Goal: Communication & Community: Share content

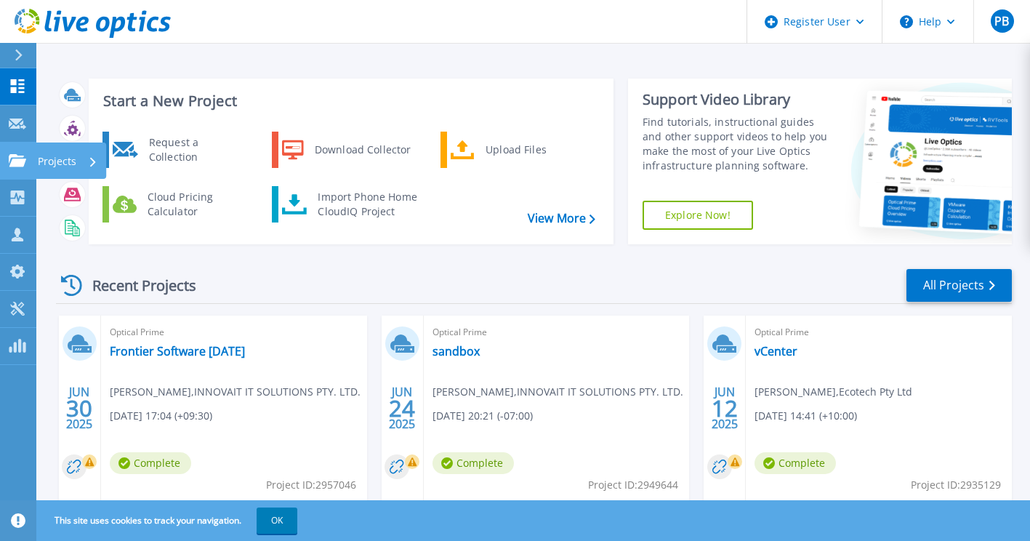
click at [21, 153] on link "Projects Projects" at bounding box center [18, 160] width 36 height 37
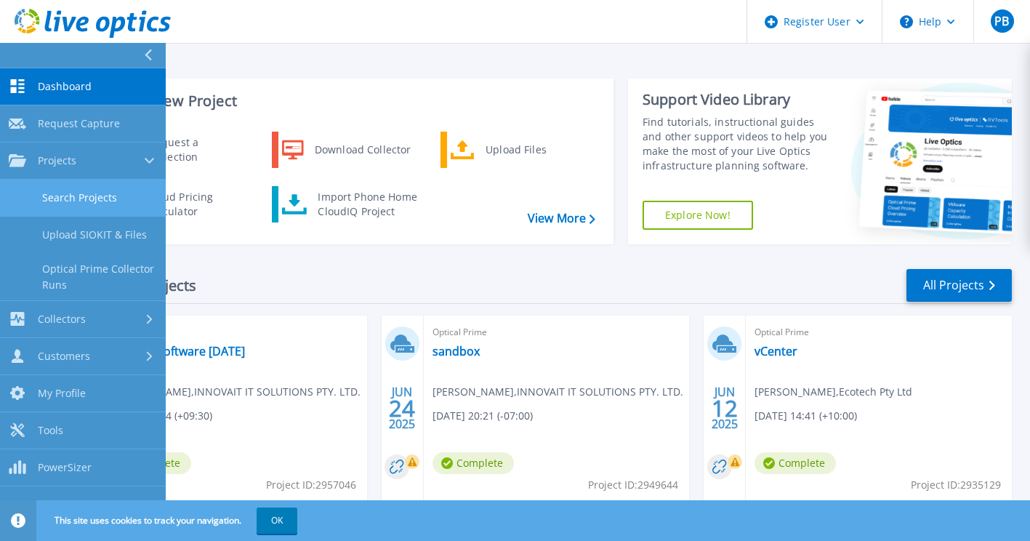
click at [81, 196] on link "Search Projects" at bounding box center [83, 198] width 166 height 37
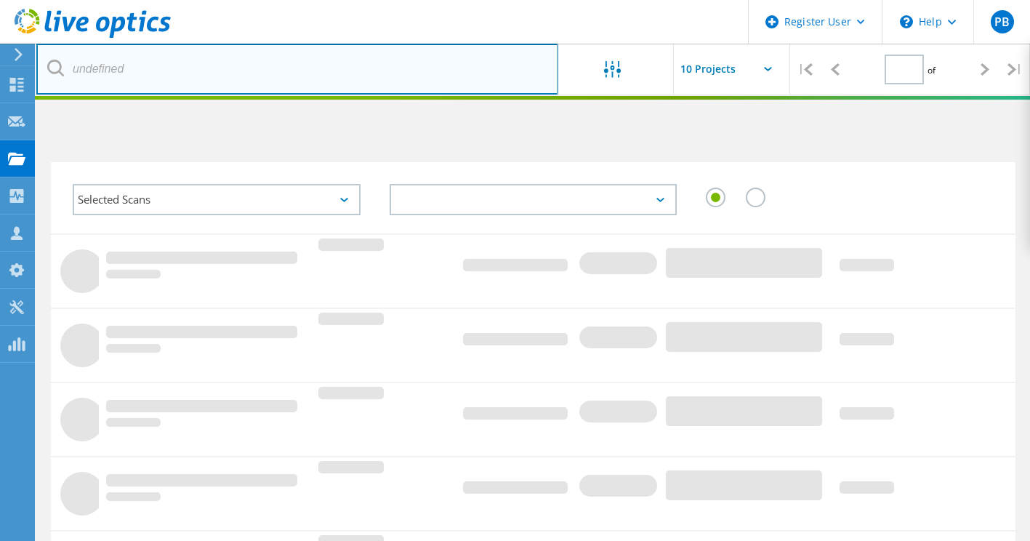
click at [193, 73] on input "text" at bounding box center [297, 69] width 522 height 51
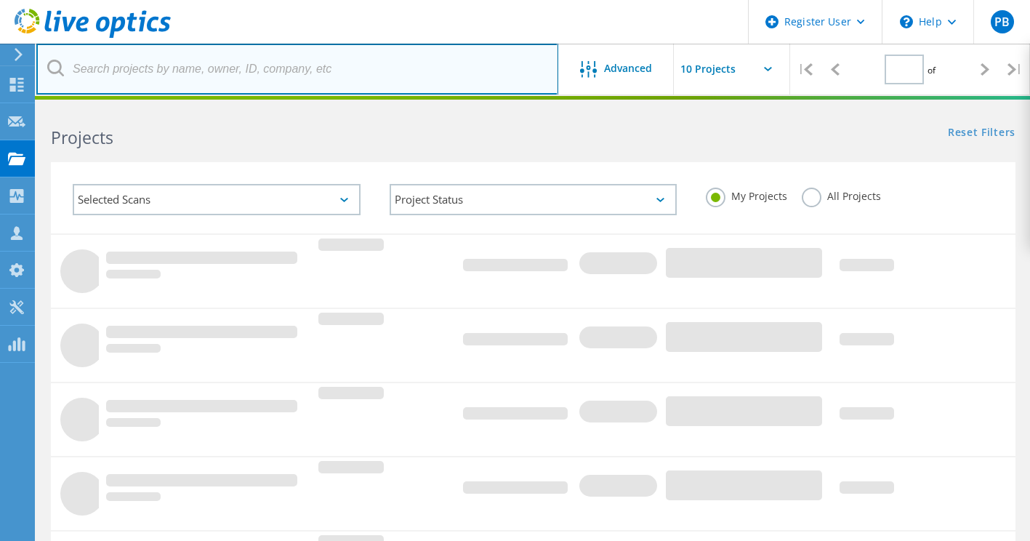
type input "1"
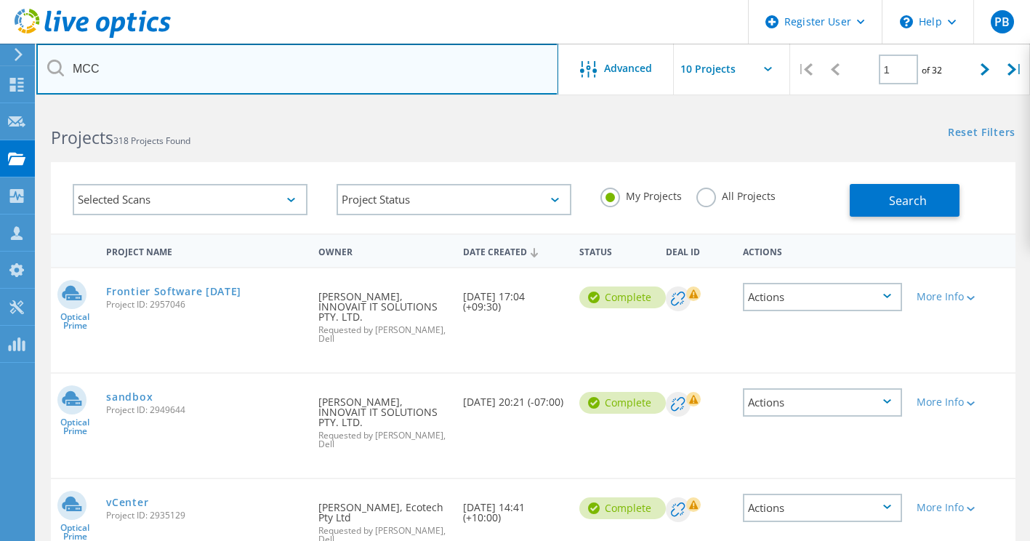
type input "MCC"
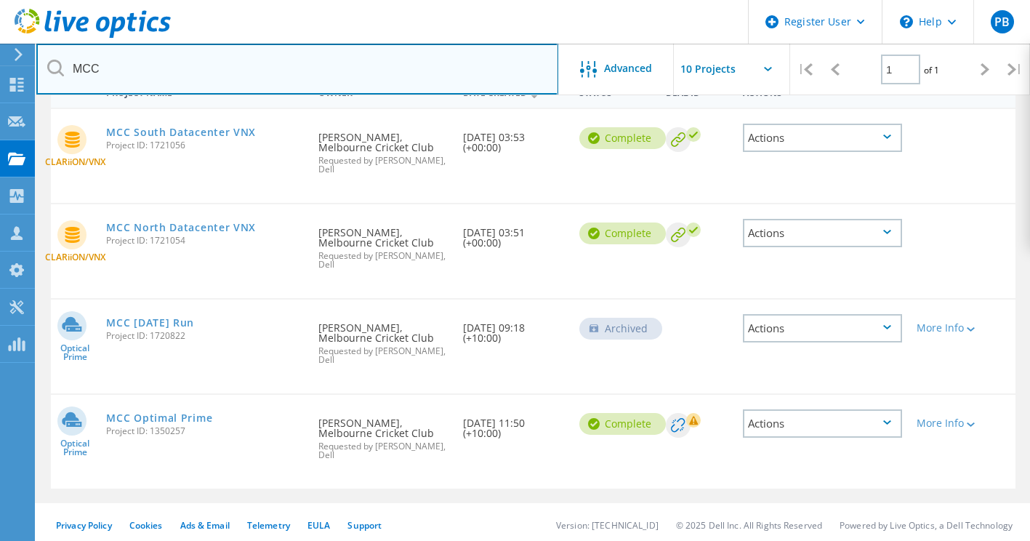
scroll to position [166, 0]
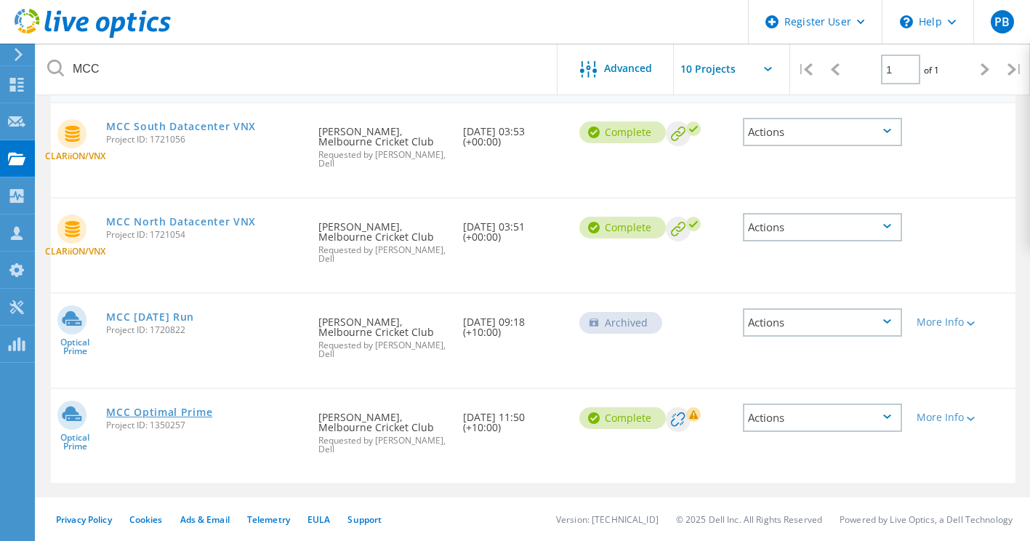
click at [204, 405] on div "MCC Optimal Prime Project ID: 1350257" at bounding box center [205, 416] width 212 height 55
click at [198, 408] on link "MCC Optimal Prime" at bounding box center [159, 412] width 106 height 10
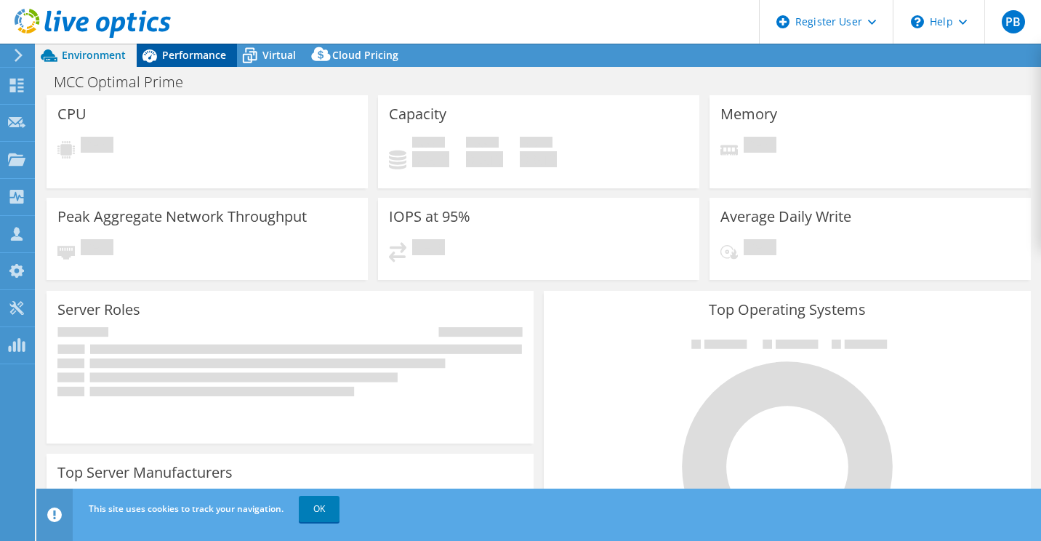
click at [201, 57] on span "Performance" at bounding box center [194, 55] width 64 height 14
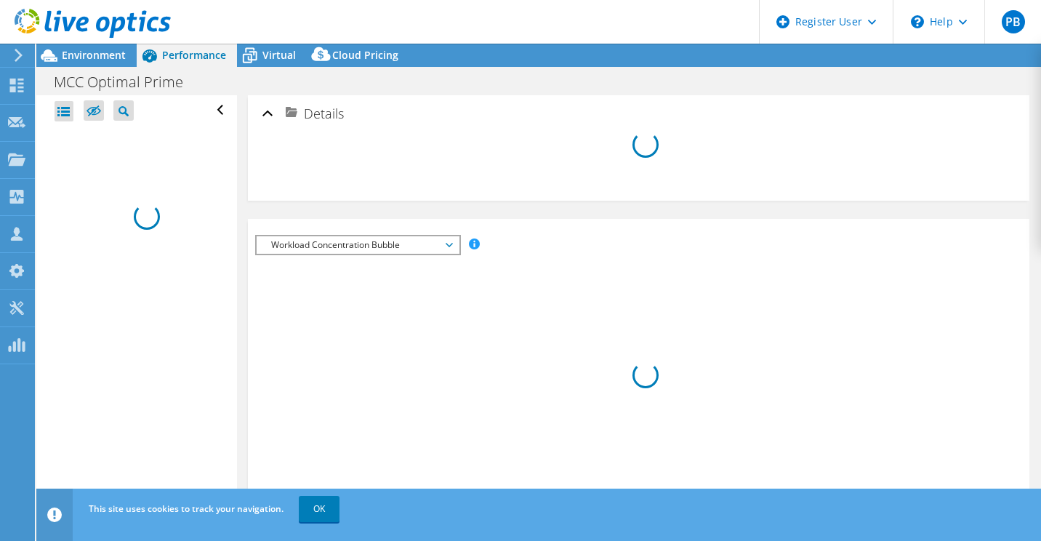
select select "USD"
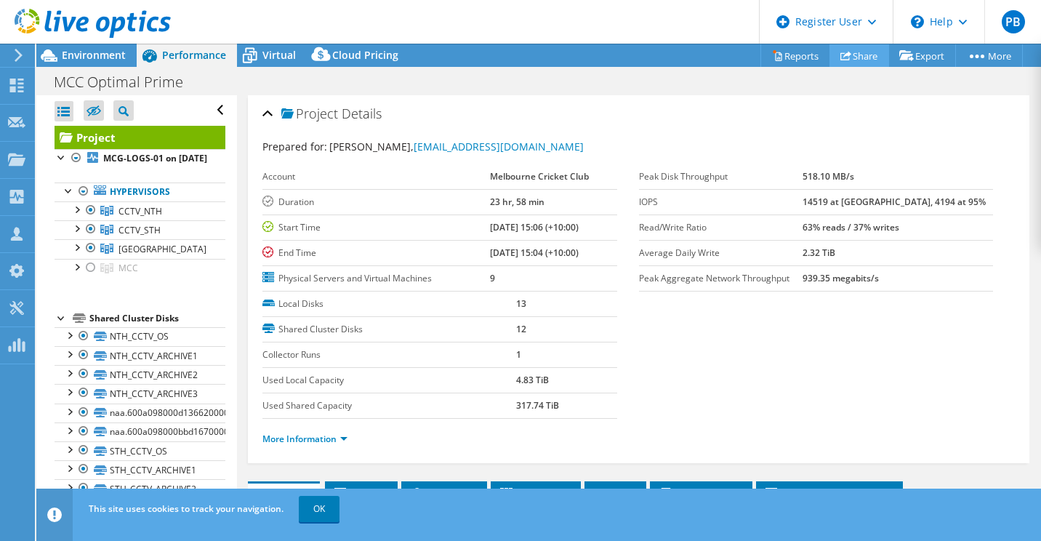
click at [852, 59] on link "Share" at bounding box center [859, 55] width 60 height 23
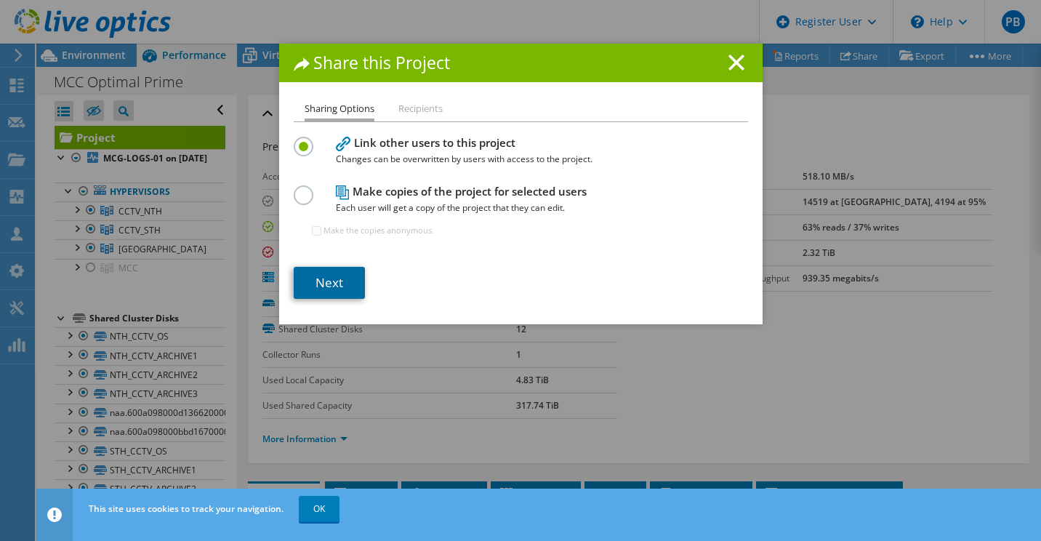
click at [332, 284] on link "Next" at bounding box center [329, 283] width 71 height 32
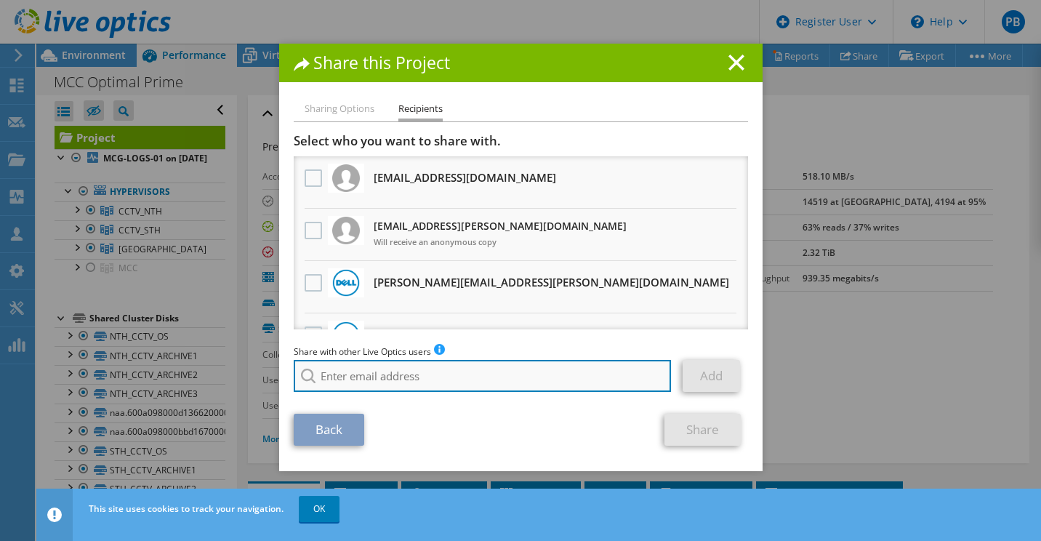
click at [326, 378] on input "search" at bounding box center [483, 376] width 378 height 32
paste input "[EMAIL_ADDRESS][DOMAIN_NAME]"
type input "[EMAIL_ADDRESS][DOMAIN_NAME]"
click at [530, 368] on input "[EMAIL_ADDRESS][DOMAIN_NAME]" at bounding box center [483, 376] width 378 height 32
drag, startPoint x: 512, startPoint y: 373, endPoint x: 155, endPoint y: 356, distance: 357.3
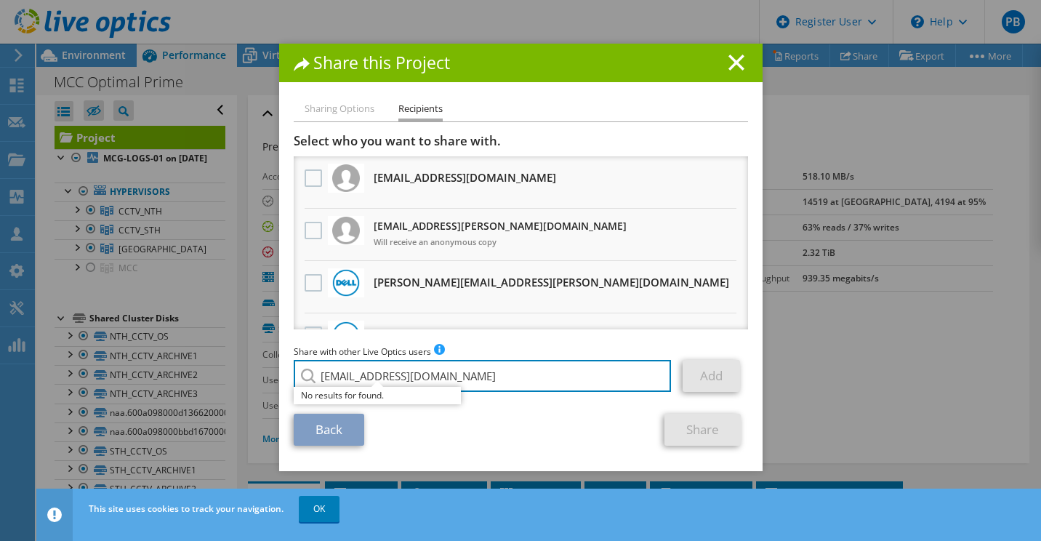
click at [155, 356] on div "Share this Project Sharing Options Recipients Link other users to this project …" at bounding box center [520, 271] width 1041 height 454
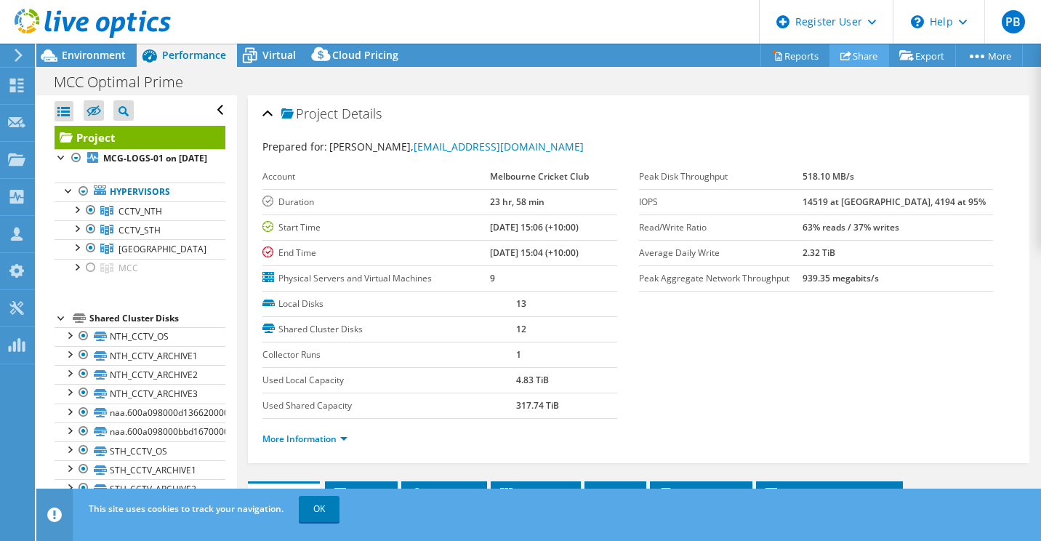
click at [844, 49] on link "Share" at bounding box center [859, 55] width 60 height 23
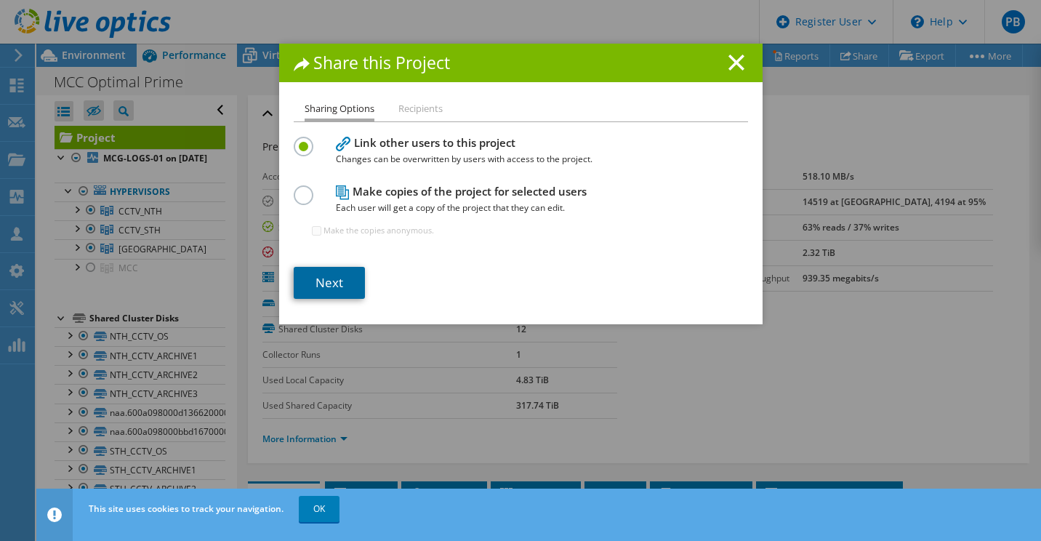
click at [325, 273] on link "Next" at bounding box center [329, 283] width 71 height 32
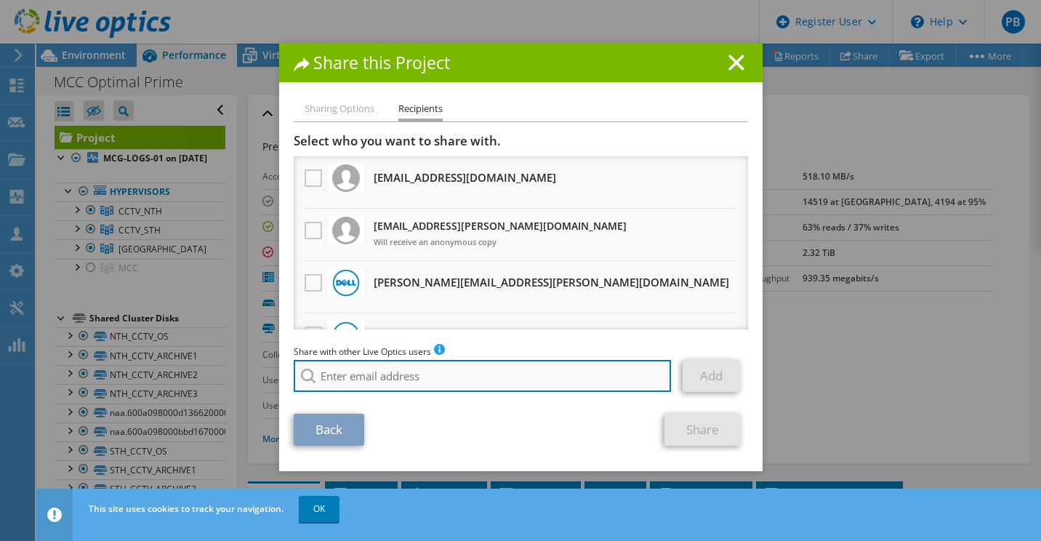
click at [390, 380] on input "search" at bounding box center [483, 376] width 378 height 32
paste input "[PERSON_NAME][EMAIL_ADDRESS][PERSON_NAME][DOMAIN_NAME]"
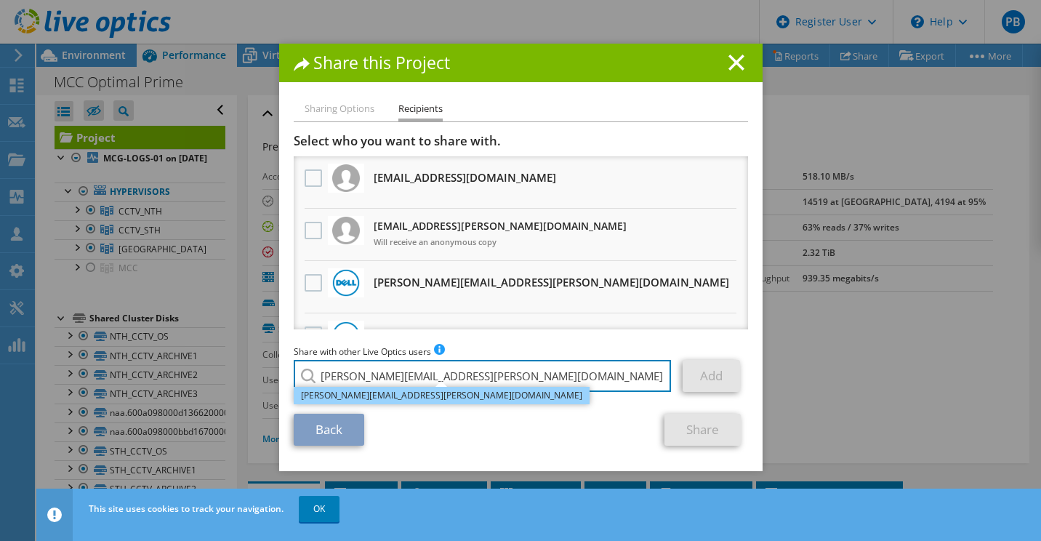
type input "[PERSON_NAME][EMAIL_ADDRESS][PERSON_NAME][DOMAIN_NAME]"
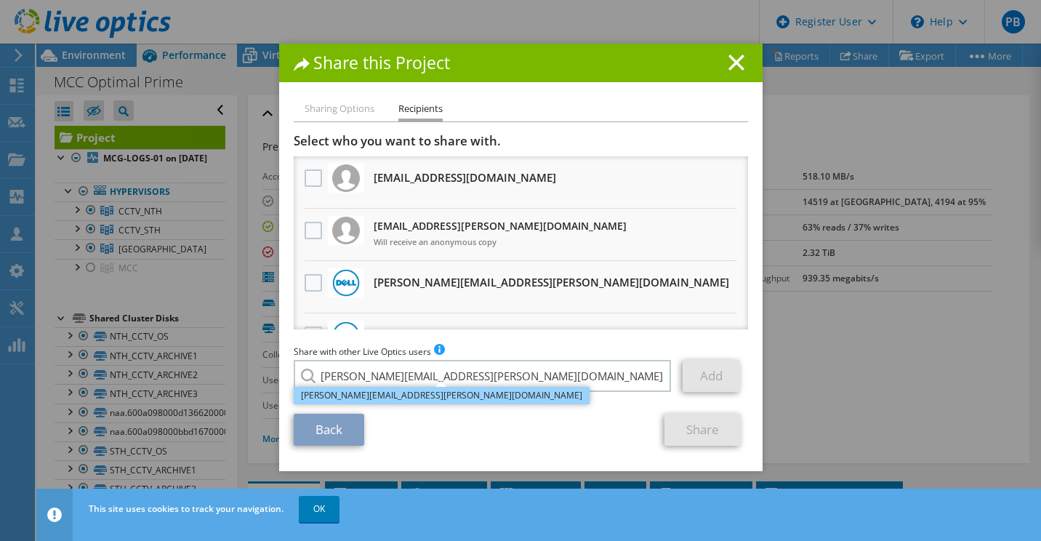
click at [428, 403] on li "[PERSON_NAME][EMAIL_ADDRESS][PERSON_NAME][DOMAIN_NAME]" at bounding box center [442, 395] width 296 height 17
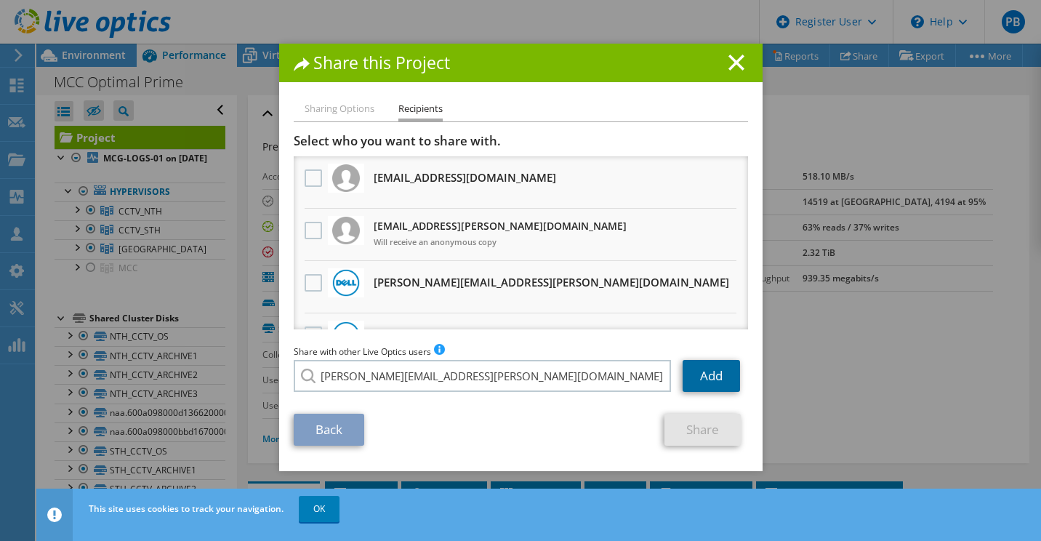
click at [718, 377] on link "Add" at bounding box center [710, 376] width 57 height 32
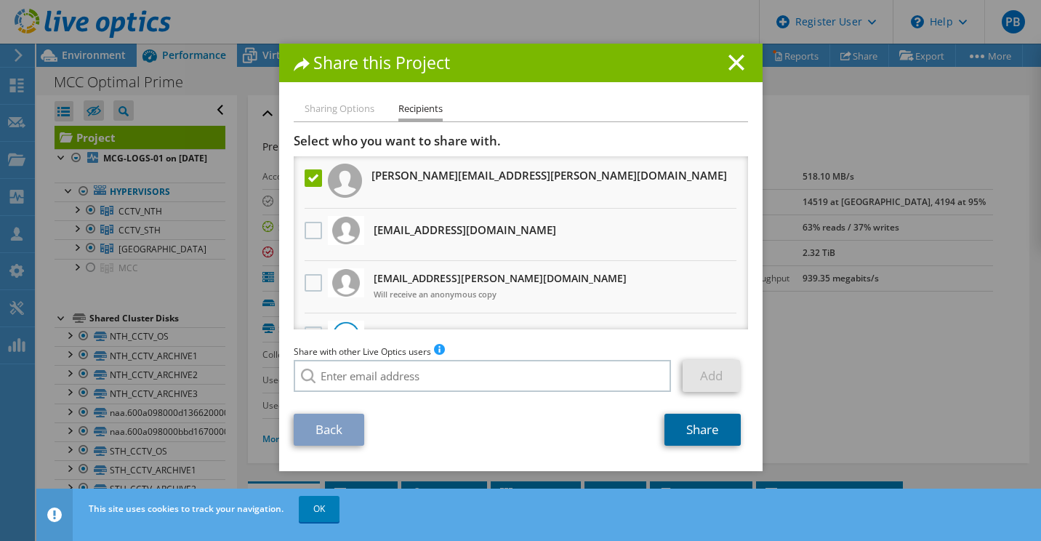
click at [696, 432] on link "Share" at bounding box center [702, 430] width 76 height 32
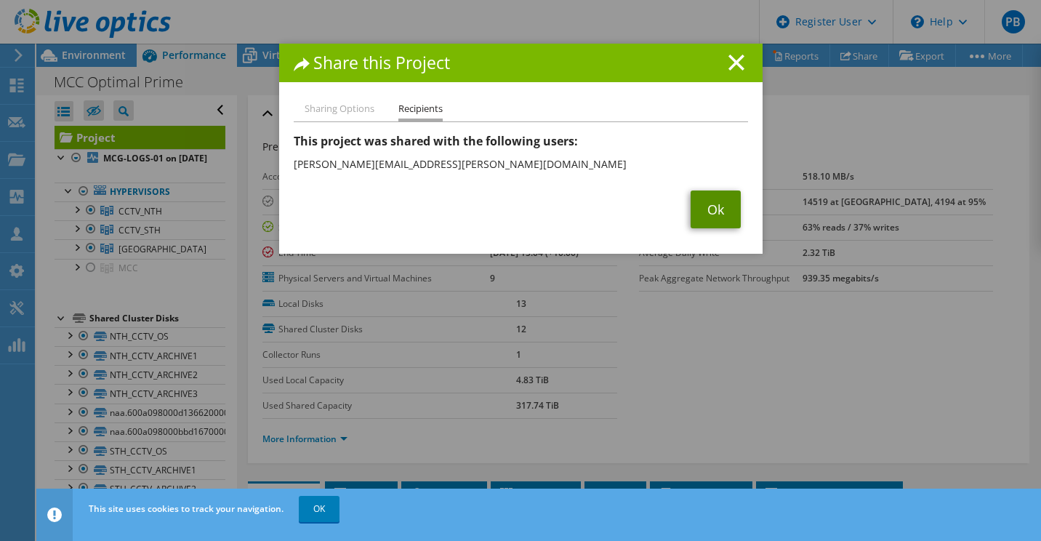
click at [698, 212] on link "Ok" at bounding box center [715, 209] width 50 height 38
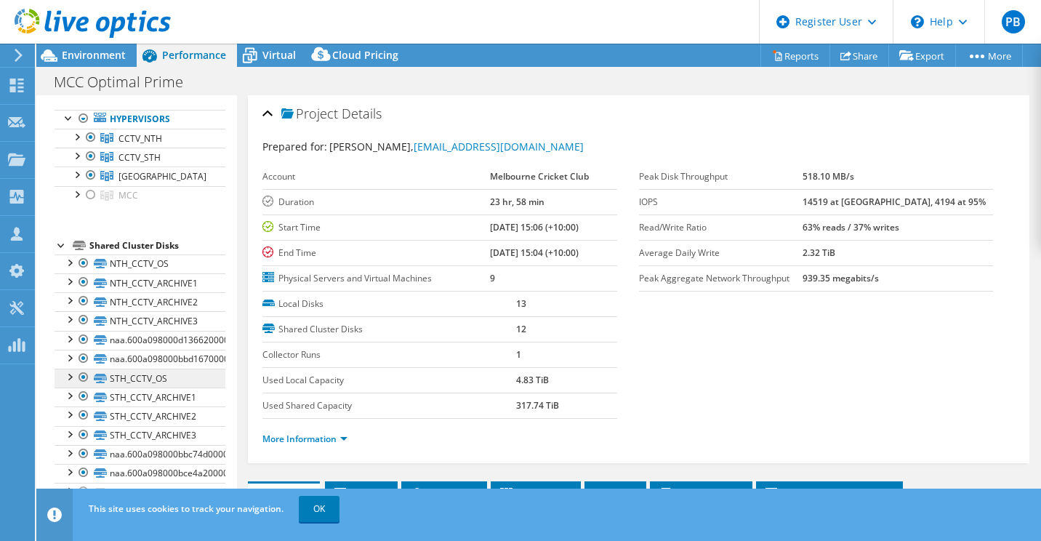
scroll to position [145, 0]
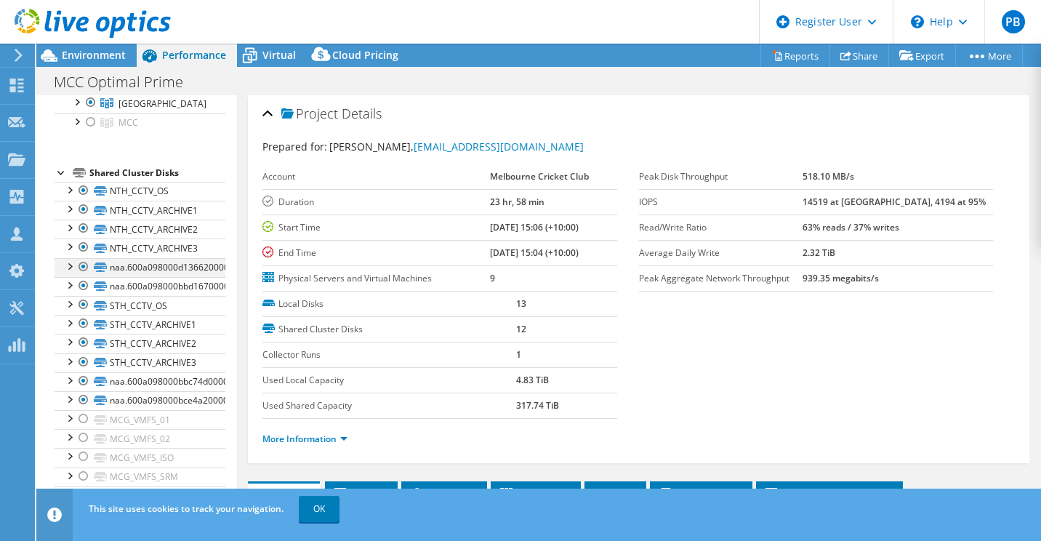
click at [85, 275] on div at bounding box center [83, 266] width 15 height 17
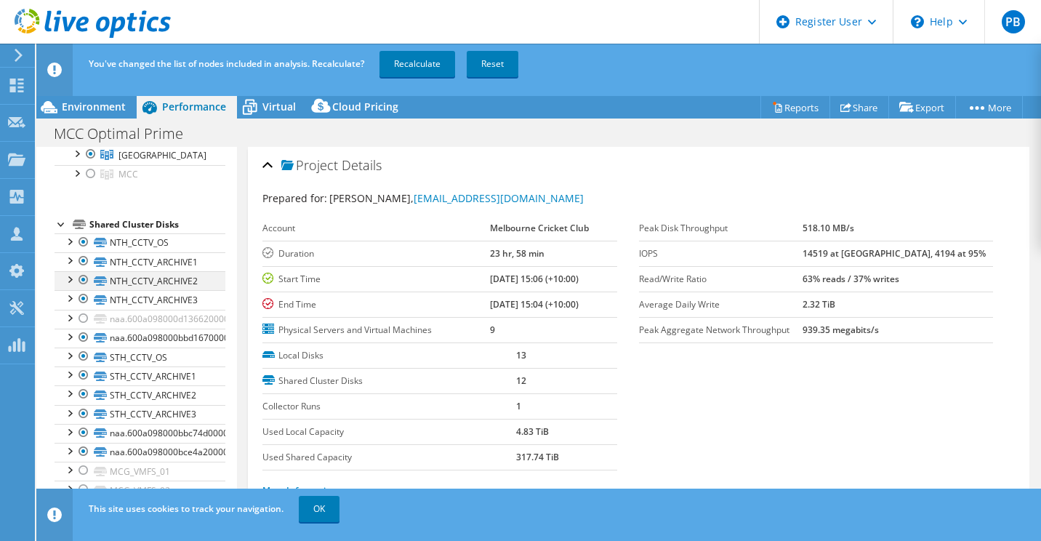
click at [85, 289] on div at bounding box center [83, 279] width 15 height 17
click at [84, 289] on div at bounding box center [83, 279] width 15 height 17
click at [85, 346] on div at bounding box center [83, 337] width 15 height 17
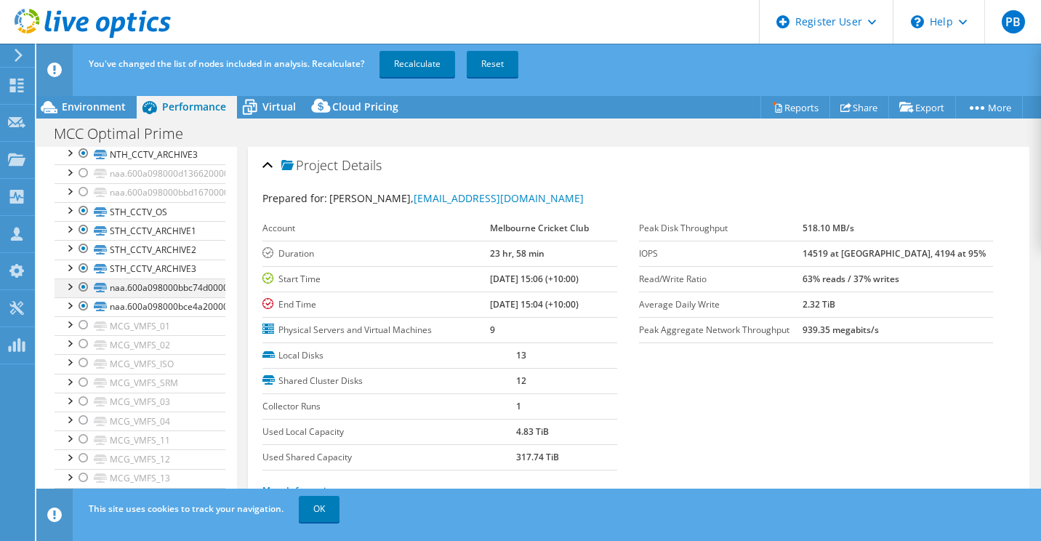
drag, startPoint x: 81, startPoint y: 299, endPoint x: 84, endPoint y: 310, distance: 10.8
click at [81, 296] on div at bounding box center [83, 286] width 15 height 17
click at [87, 315] on div at bounding box center [83, 305] width 15 height 17
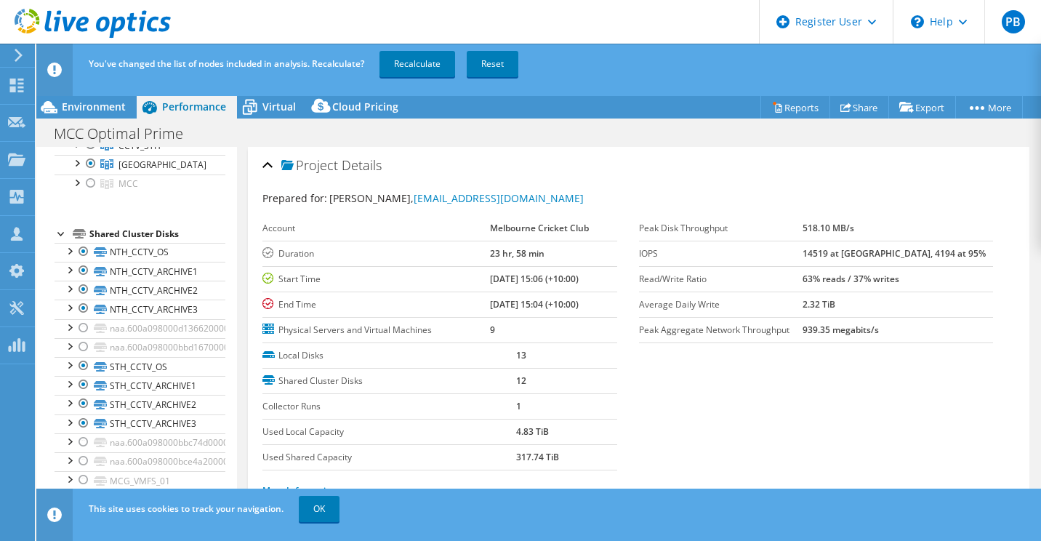
scroll to position [145, 0]
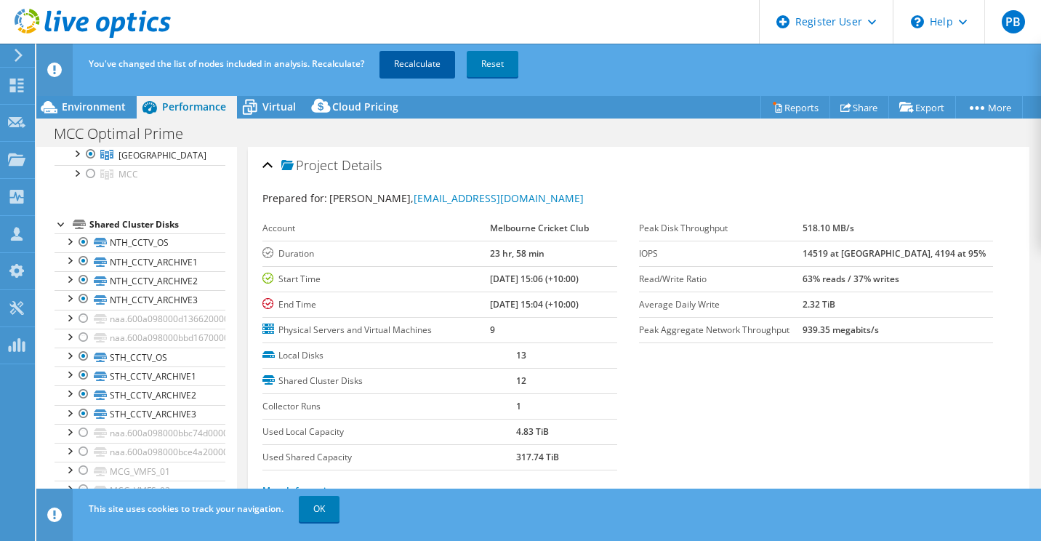
click at [400, 64] on link "Recalculate" at bounding box center [417, 64] width 76 height 26
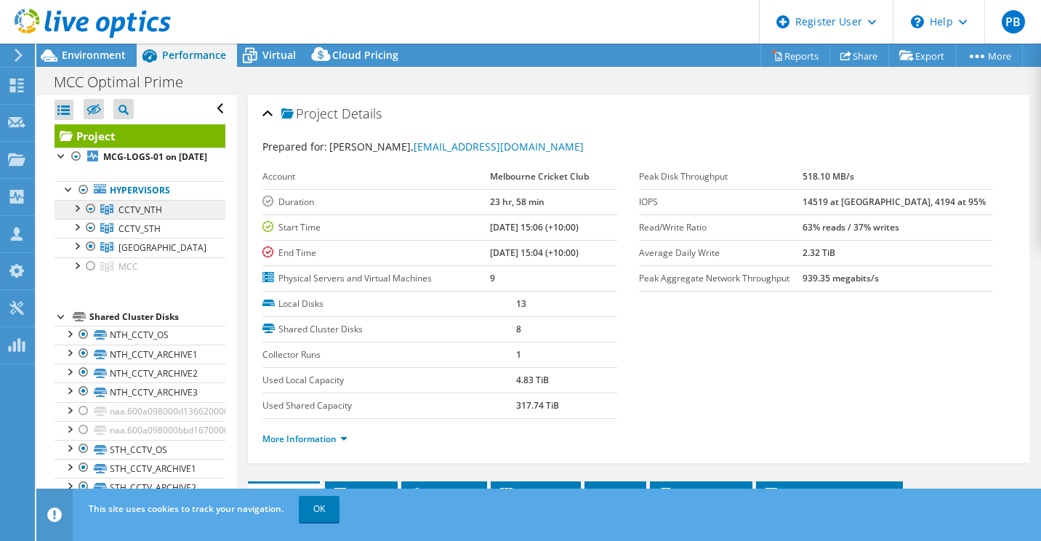
scroll to position [0, 0]
